Goal: Task Accomplishment & Management: Manage account settings

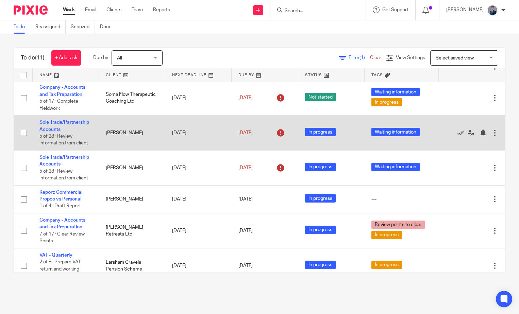
scroll to position [136, 0]
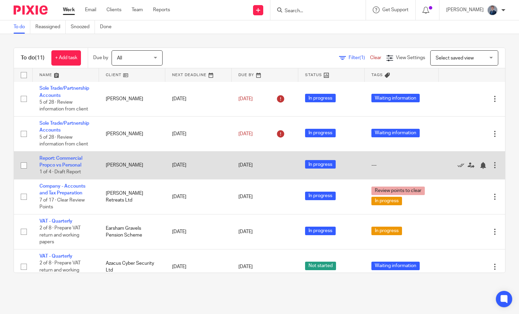
click at [55, 163] on td "Report: Commercial Propco vs Personal 1 of 4 · Draft Report" at bounding box center [66, 165] width 66 height 28
click at [54, 163] on link "Report: Commercial Propco vs Personal" at bounding box center [60, 162] width 43 height 12
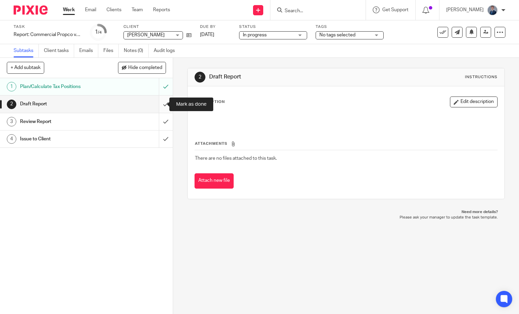
click at [160, 103] on input "submit" at bounding box center [86, 104] width 173 height 17
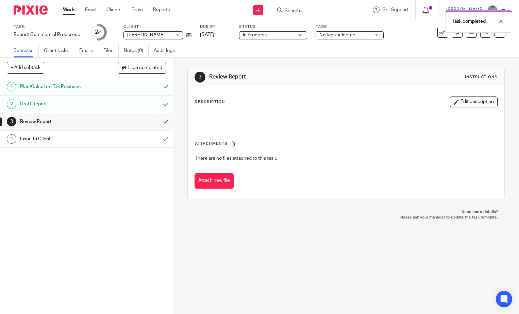
click at [71, 10] on link "Work" at bounding box center [69, 9] width 12 height 7
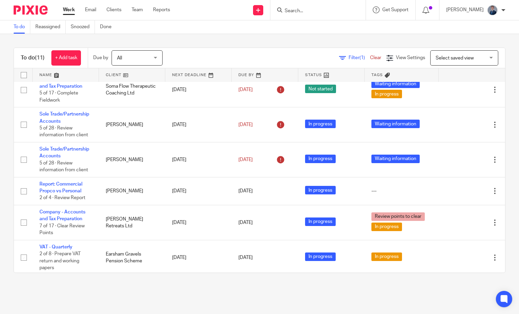
scroll to position [170, 0]
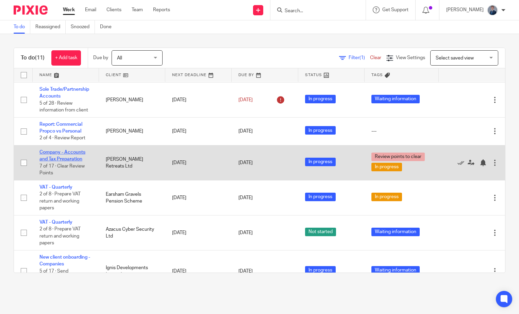
click at [66, 152] on link "Company - Accounts and Tax Preparation" at bounding box center [62, 156] width 46 height 12
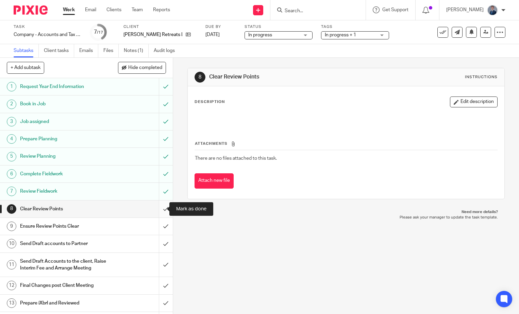
click at [161, 207] on input "submit" at bounding box center [86, 209] width 173 height 17
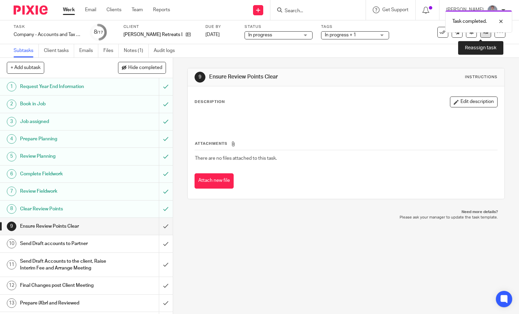
click at [481, 35] on link at bounding box center [485, 32] width 11 height 11
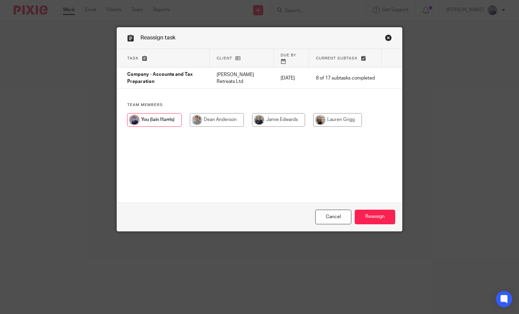
click at [228, 114] on input "radio" at bounding box center [217, 120] width 54 height 14
radio input "true"
click at [380, 222] on input "Reassign" at bounding box center [375, 217] width 40 height 15
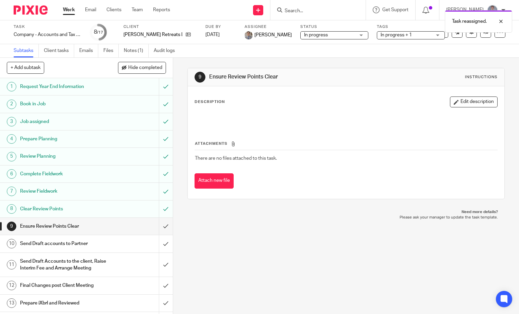
click at [70, 9] on link "Work" at bounding box center [69, 9] width 12 height 7
